Goal: Check status: Check status

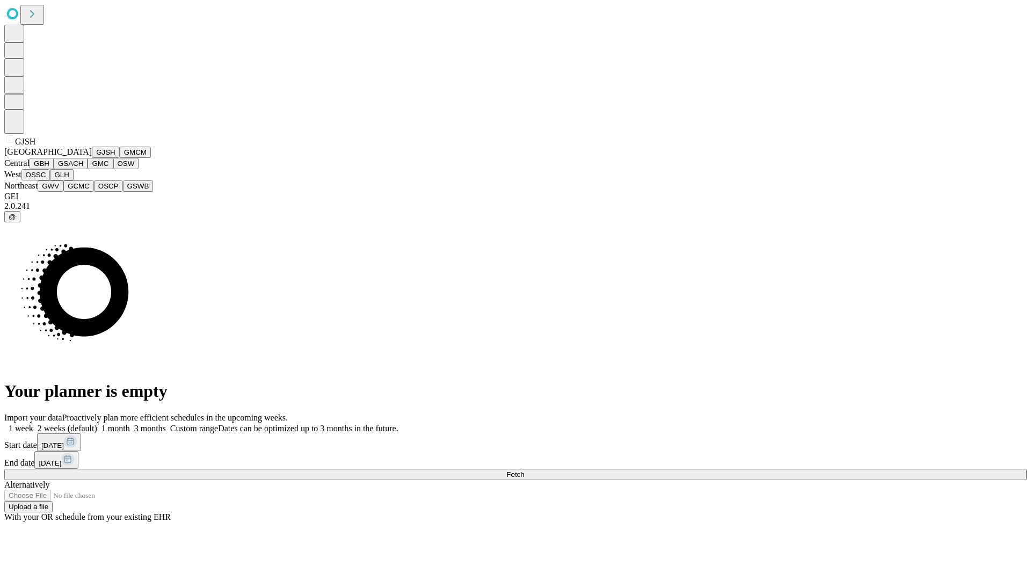
click at [92, 158] on button "GJSH" at bounding box center [106, 152] width 28 height 11
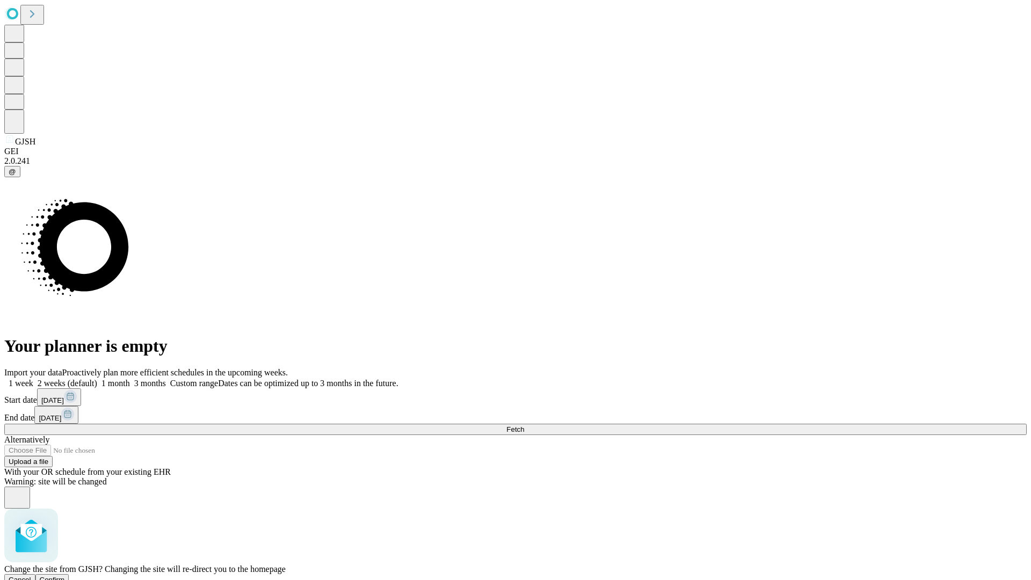
click at [65, 576] on span "Confirm" at bounding box center [52, 580] width 25 height 8
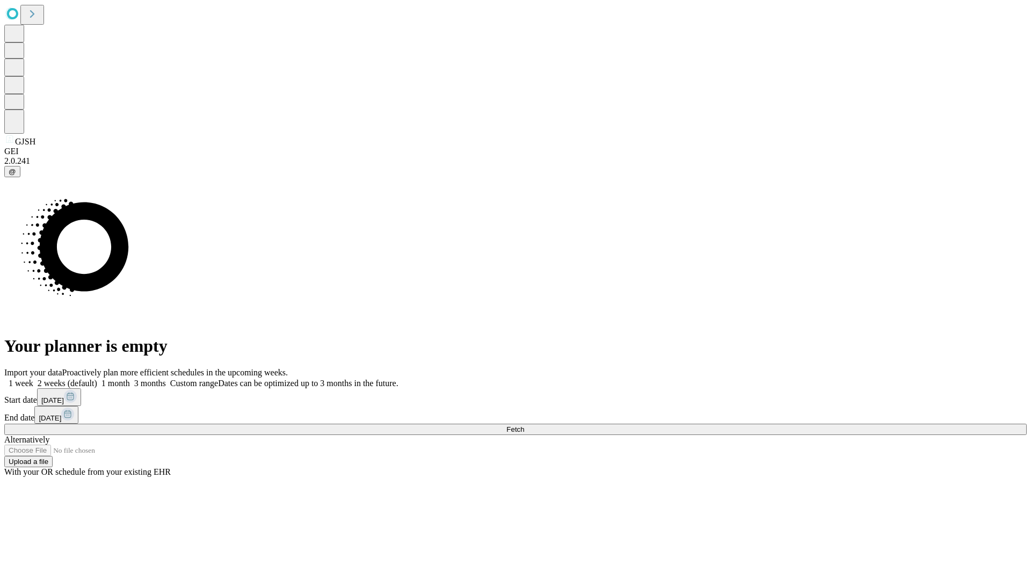
click at [33, 379] on label "1 week" at bounding box center [18, 383] width 29 height 9
click at [524, 425] on span "Fetch" at bounding box center [515, 429] width 18 height 8
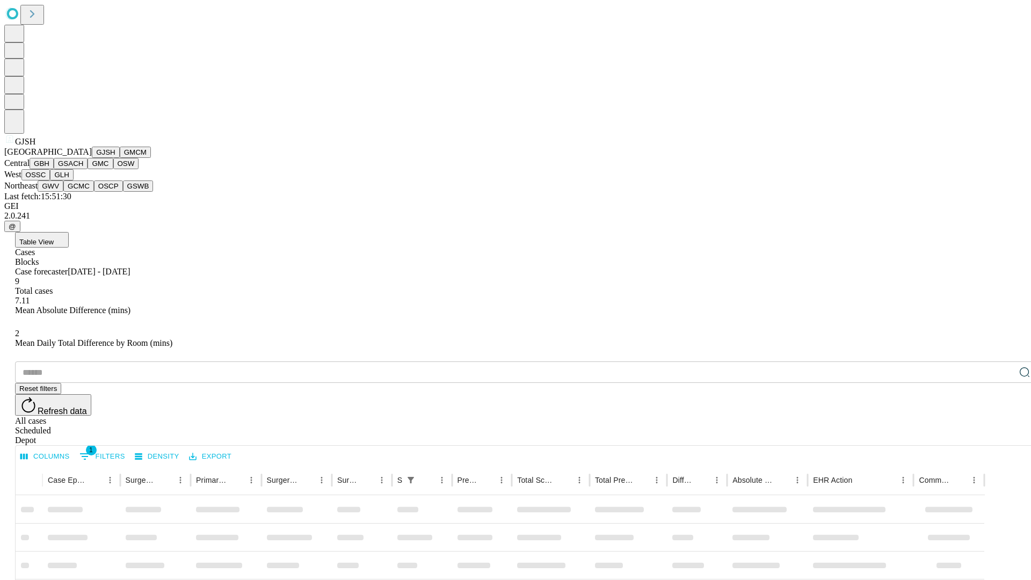
click at [120, 158] on button "GMCM" at bounding box center [135, 152] width 31 height 11
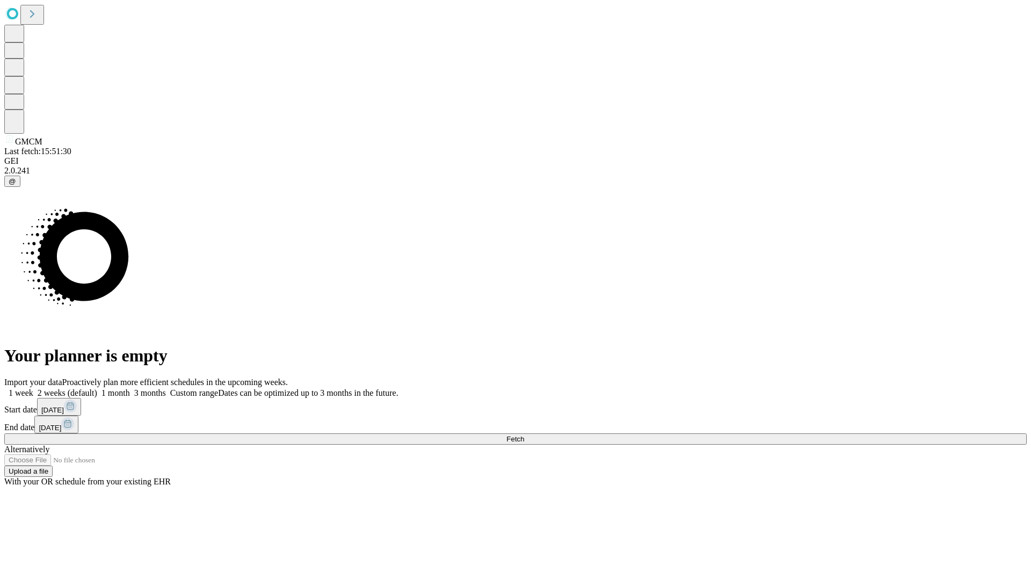
click at [33, 388] on label "1 week" at bounding box center [18, 392] width 29 height 9
click at [524, 435] on span "Fetch" at bounding box center [515, 439] width 18 height 8
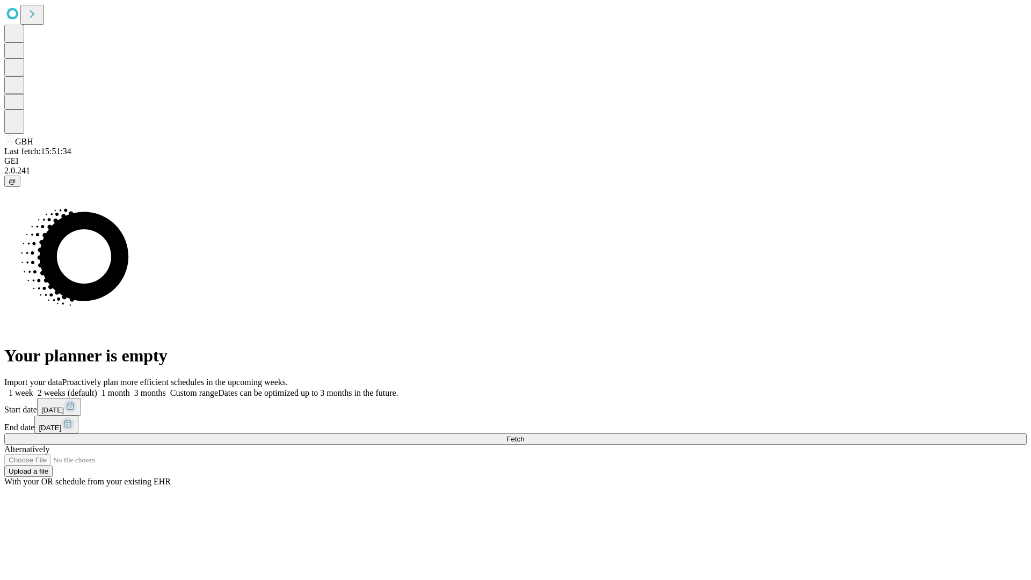
click at [524, 435] on span "Fetch" at bounding box center [515, 439] width 18 height 8
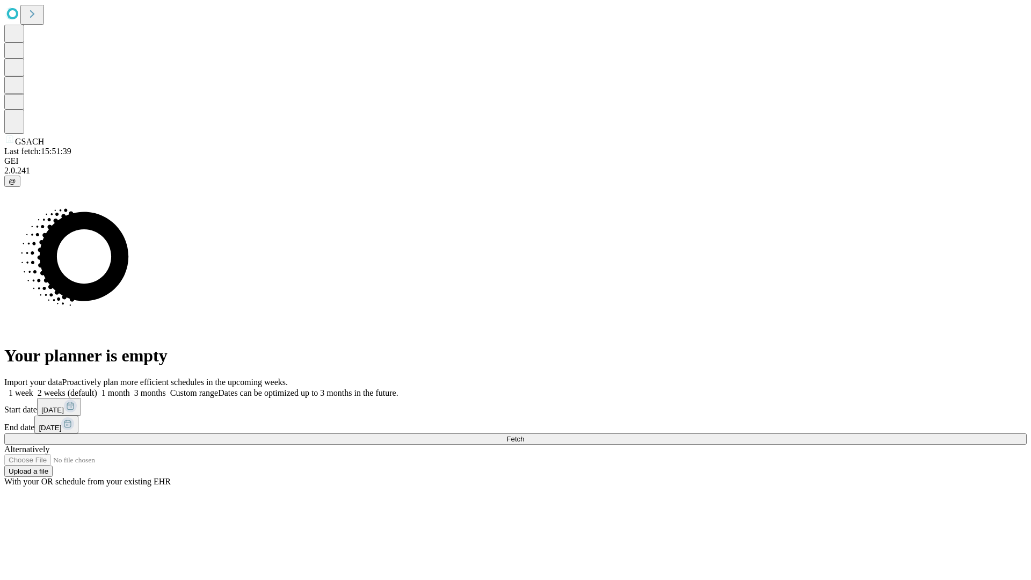
click at [33, 388] on label "1 week" at bounding box center [18, 392] width 29 height 9
click at [524, 435] on span "Fetch" at bounding box center [515, 439] width 18 height 8
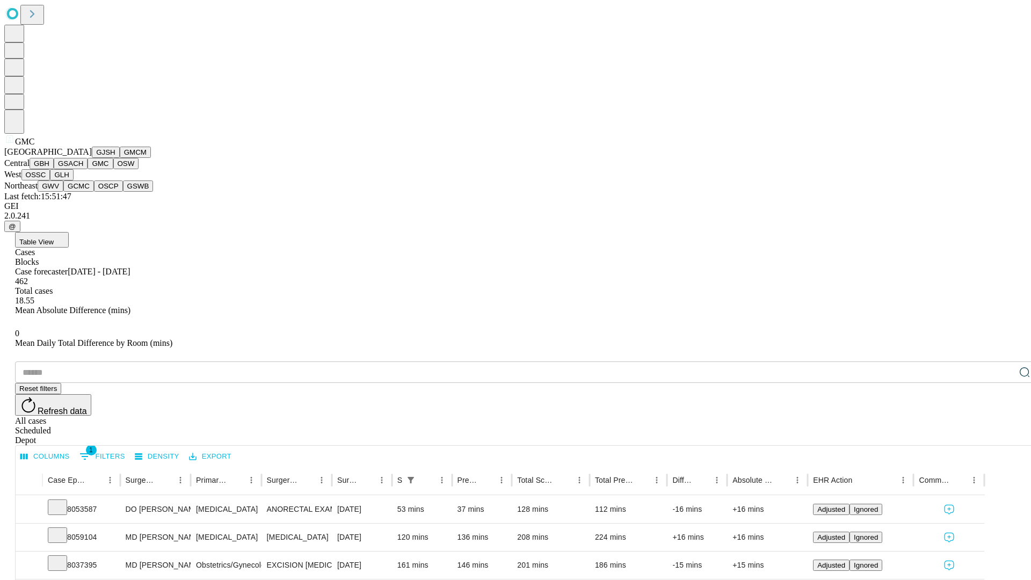
click at [113, 169] on button "OSW" at bounding box center [126, 163] width 26 height 11
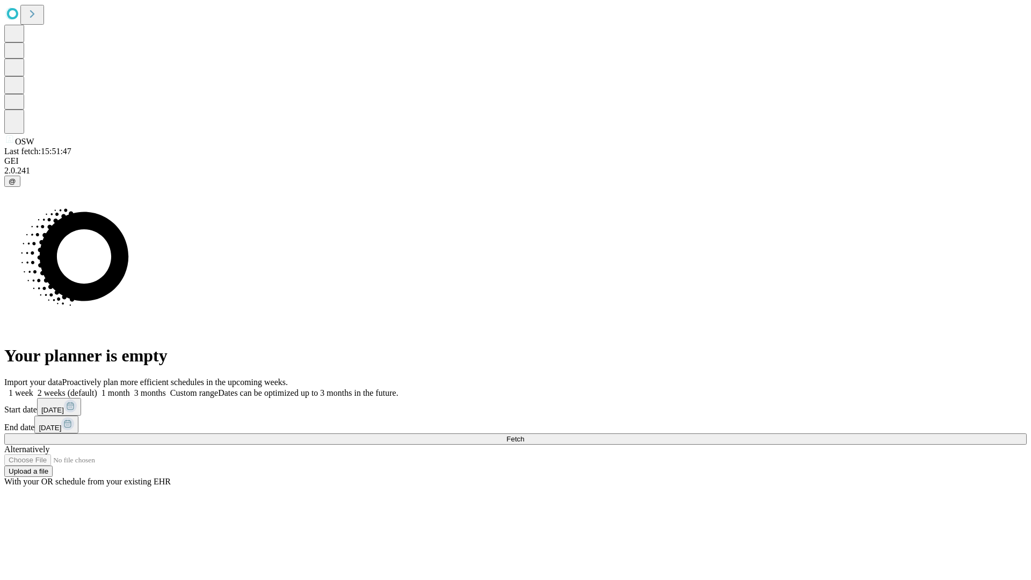
click at [33, 388] on label "1 week" at bounding box center [18, 392] width 29 height 9
click at [524, 435] on span "Fetch" at bounding box center [515, 439] width 18 height 8
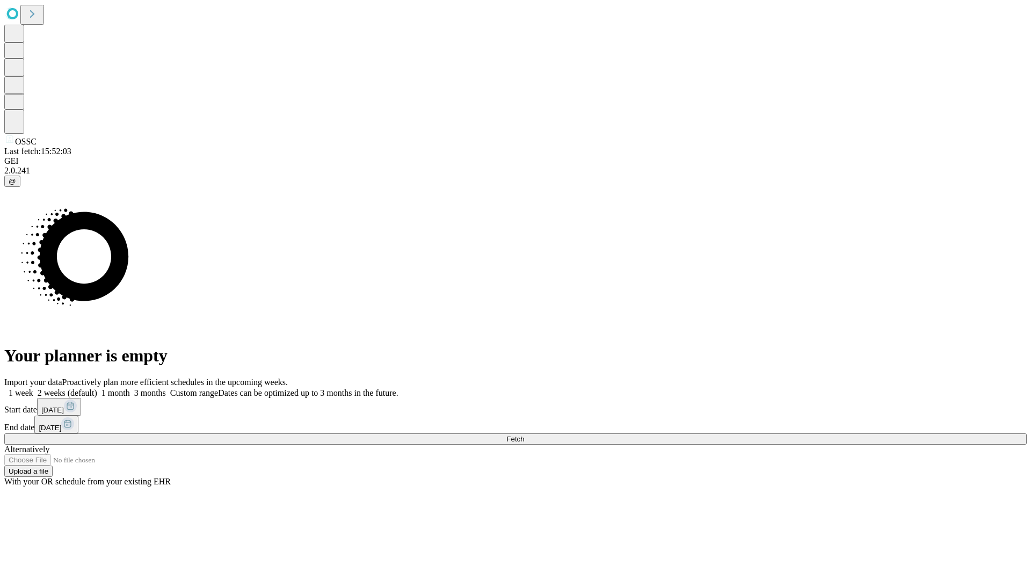
click at [33, 388] on label "1 week" at bounding box center [18, 392] width 29 height 9
click at [524, 435] on span "Fetch" at bounding box center [515, 439] width 18 height 8
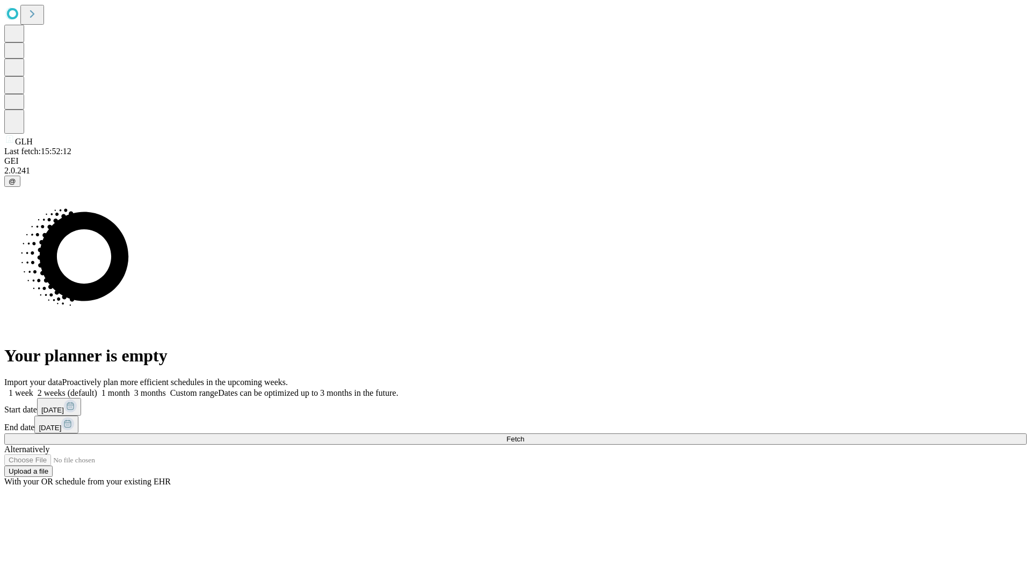
click at [524, 435] on span "Fetch" at bounding box center [515, 439] width 18 height 8
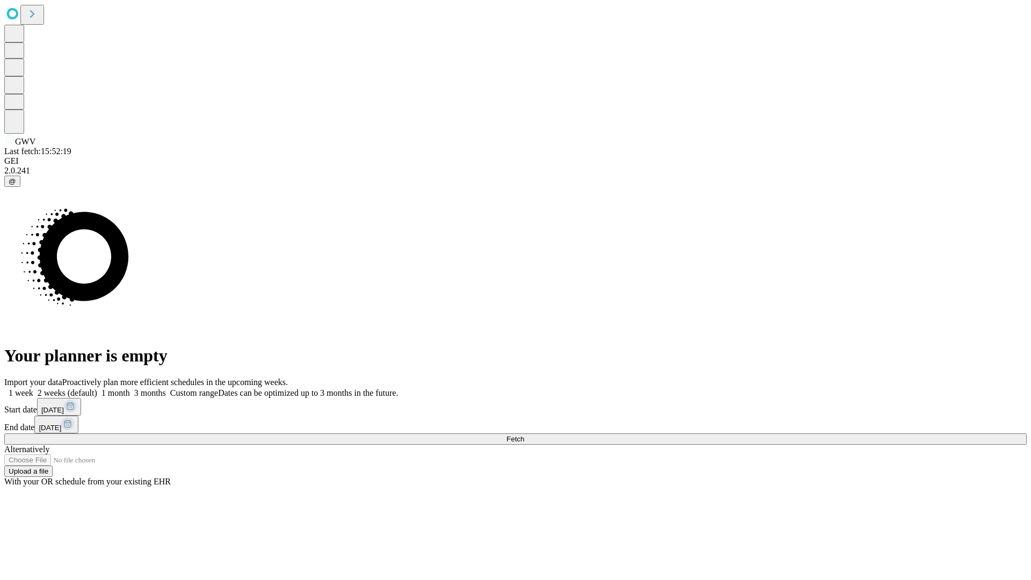
click at [33, 388] on label "1 week" at bounding box center [18, 392] width 29 height 9
click at [524, 435] on span "Fetch" at bounding box center [515, 439] width 18 height 8
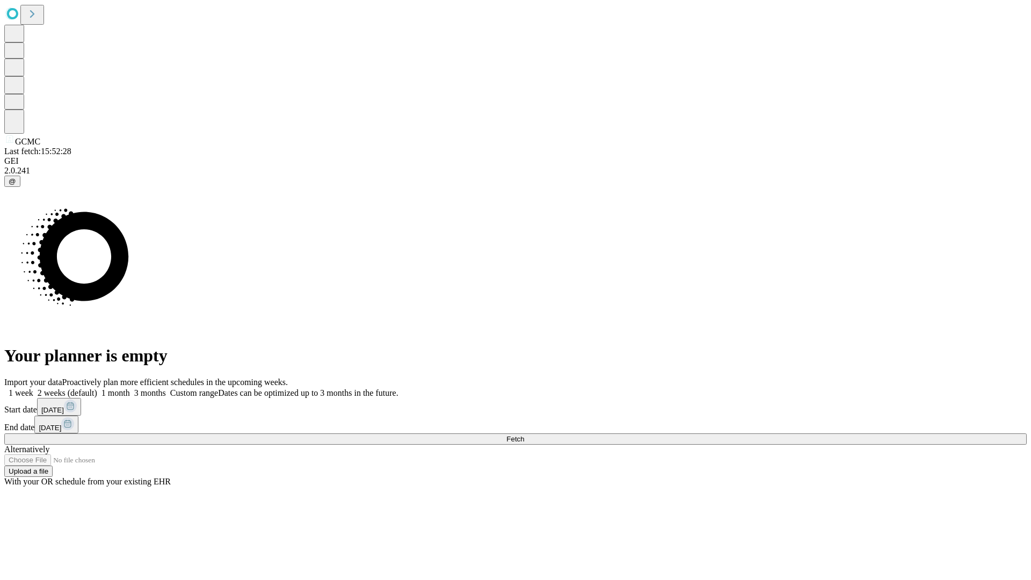
click at [524, 435] on span "Fetch" at bounding box center [515, 439] width 18 height 8
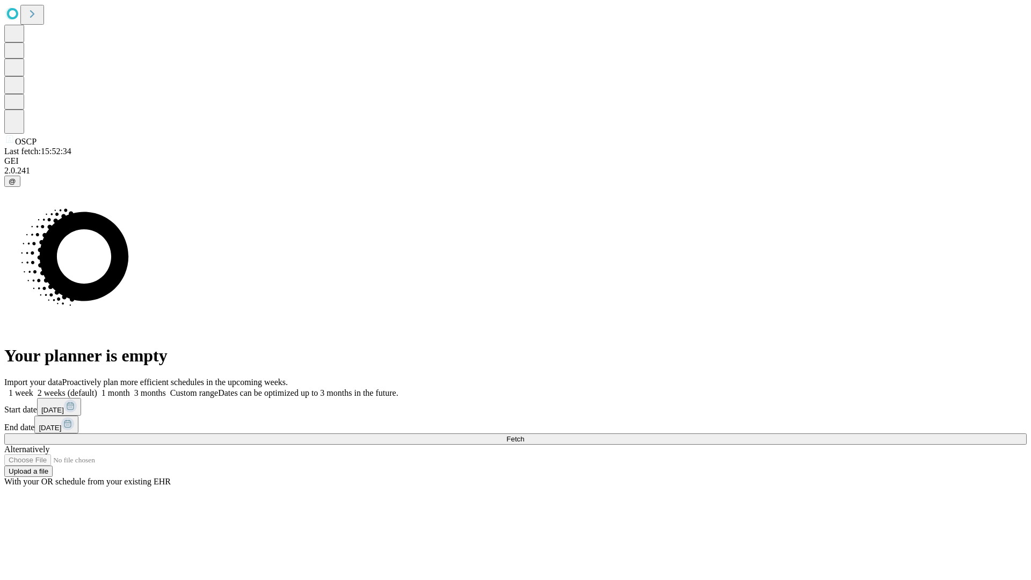
click at [33, 388] on label "1 week" at bounding box center [18, 392] width 29 height 9
click at [524, 435] on span "Fetch" at bounding box center [515, 439] width 18 height 8
